Goal: Transaction & Acquisition: Purchase product/service

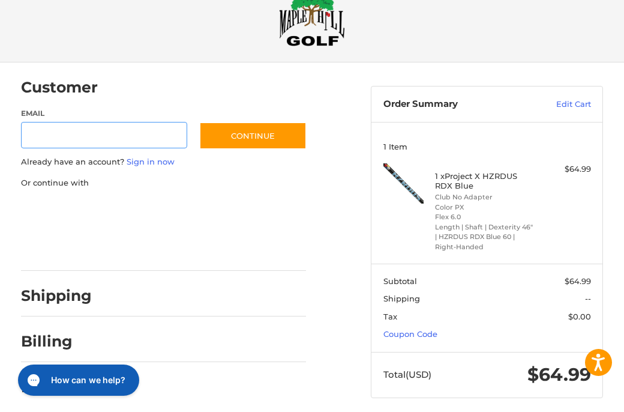
scroll to position [43, 0]
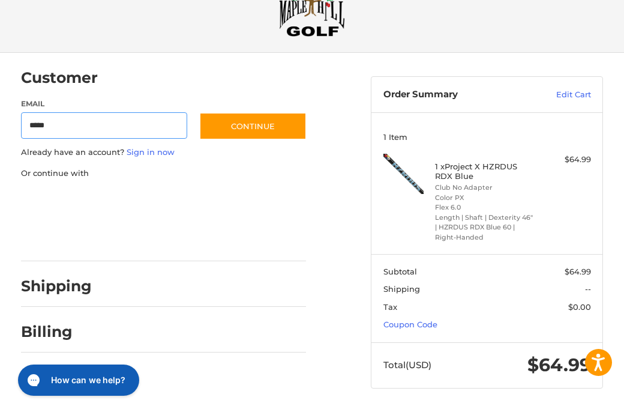
type input "**********"
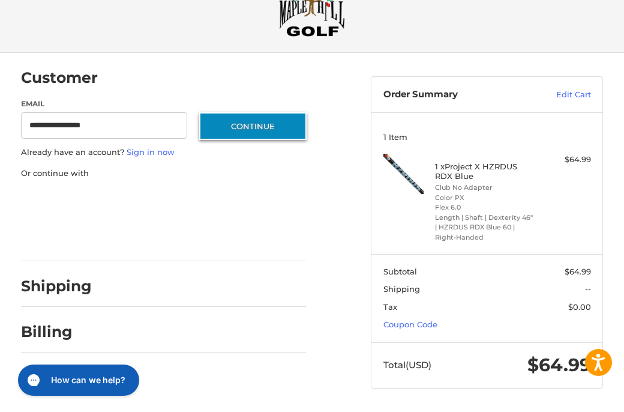
click at [246, 124] on button "Continue" at bounding box center [252, 126] width 107 height 28
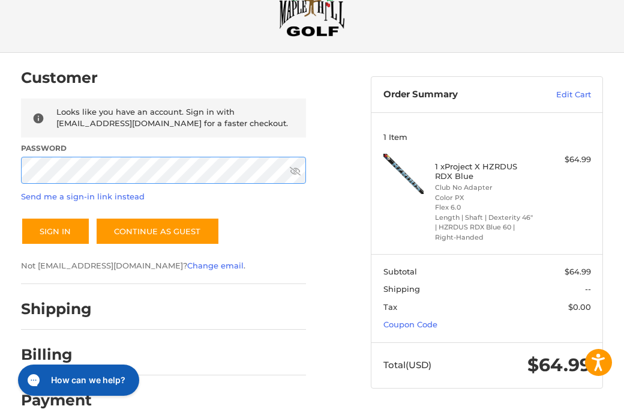
click at [21, 217] on button "Sign In" at bounding box center [55, 231] width 69 height 28
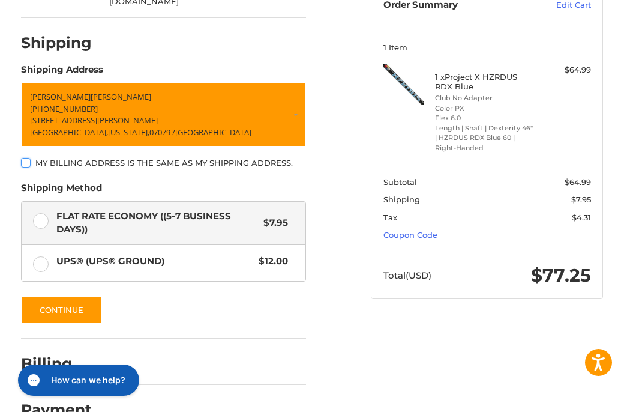
scroll to position [155, 0]
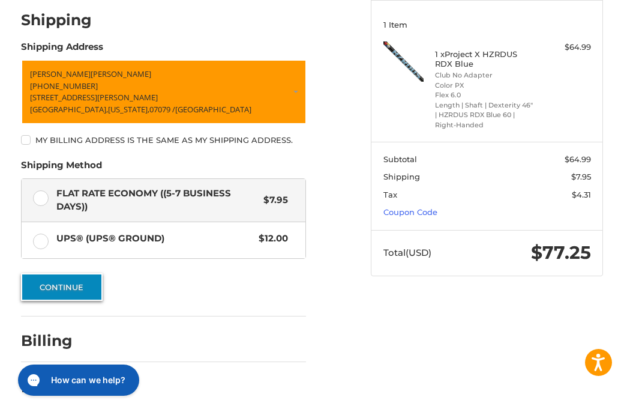
click at [86, 276] on form "[PERSON_NAME] [PHONE_NUMBER] [STREET_ADDRESS][PERSON_NAME][US_STATE] My billing…" at bounding box center [164, 179] width 286 height 241
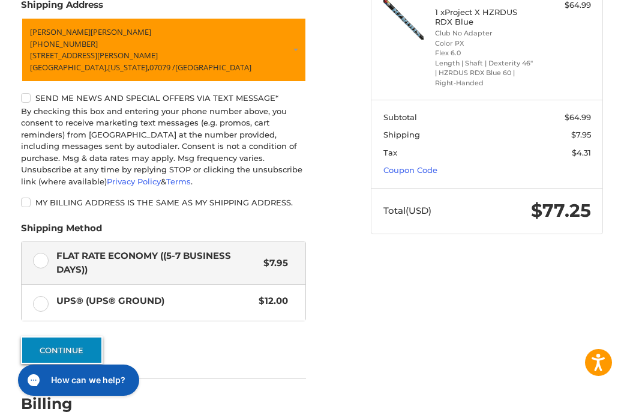
scroll to position [260, 0]
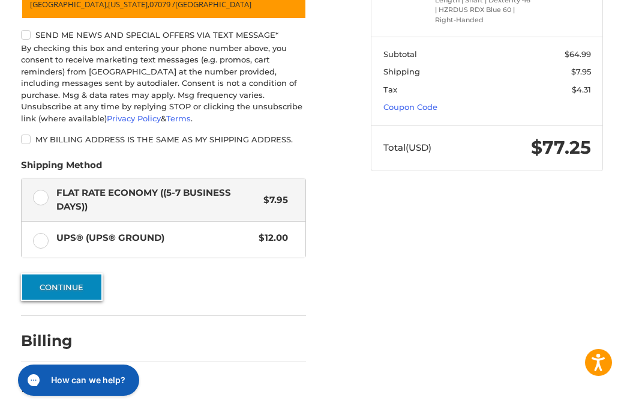
click at [91, 282] on button "Continue" at bounding box center [62, 287] width 82 height 28
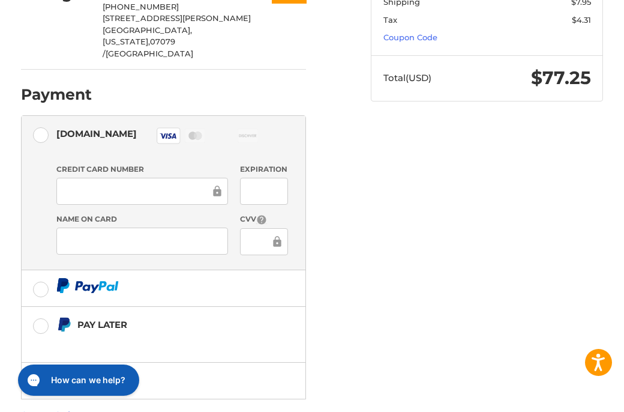
scroll to position [384, 0]
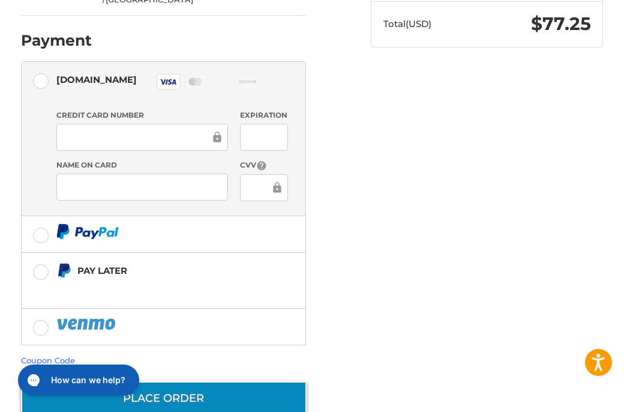
click at [155, 381] on button "Place Order" at bounding box center [164, 398] width 286 height 34
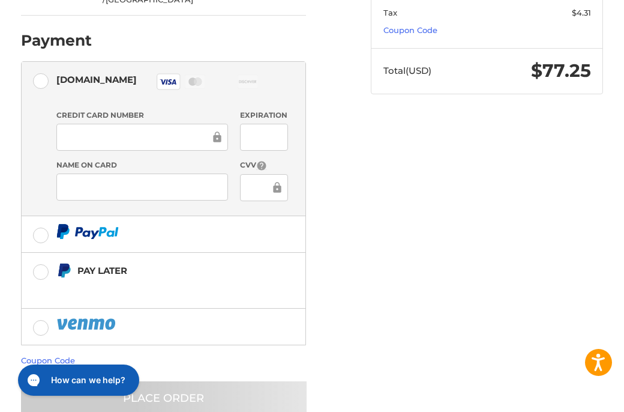
scroll to position [19, 0]
